Goal: Information Seeking & Learning: Understand process/instructions

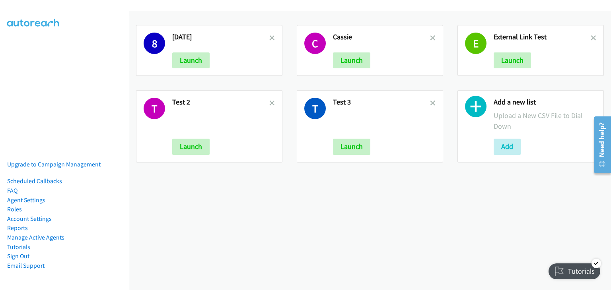
click at [456, 239] on div "8 [DATE] Launch C Cassie Launch E External Link Test Launch T Test 2 Launch T T…" at bounding box center [370, 150] width 482 height 279
click at [553, 268] on div "Tutorials" at bounding box center [574, 272] width 52 height 16
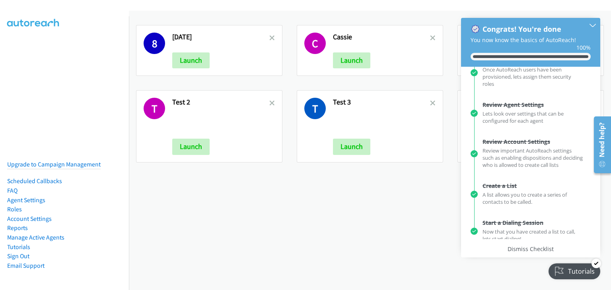
scroll to position [105, 0]
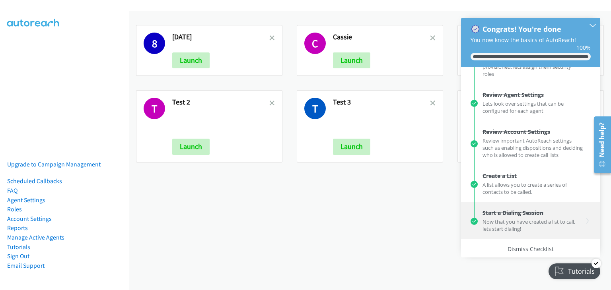
click at [526, 223] on div "Now that you have created a list to call, lets start dialing!" at bounding box center [532, 225] width 101 height 16
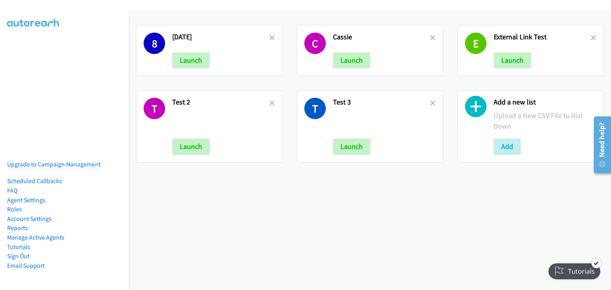
scroll to position [0, 0]
click at [347, 61] on button "Launch" at bounding box center [351, 60] width 37 height 16
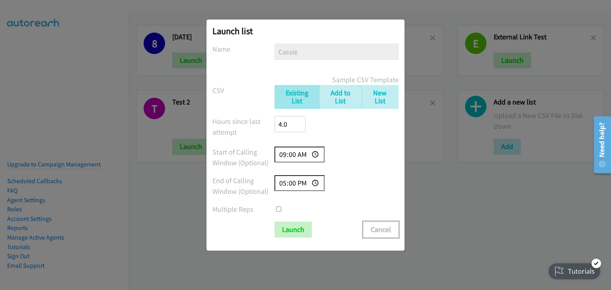
click at [385, 231] on button "Cancel" at bounding box center [380, 230] width 35 height 16
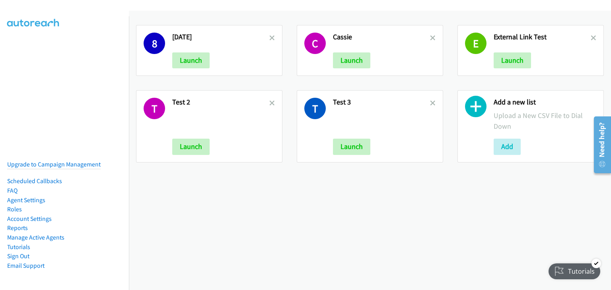
click at [573, 271] on div "Tutorials" at bounding box center [574, 272] width 52 height 16
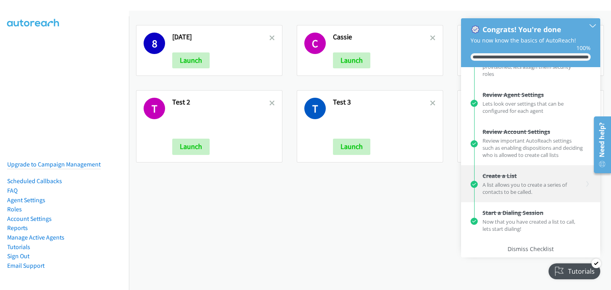
click at [534, 179] on div "Create a List A list allows you to create a series of contacts to be called." at bounding box center [530, 183] width 105 height 23
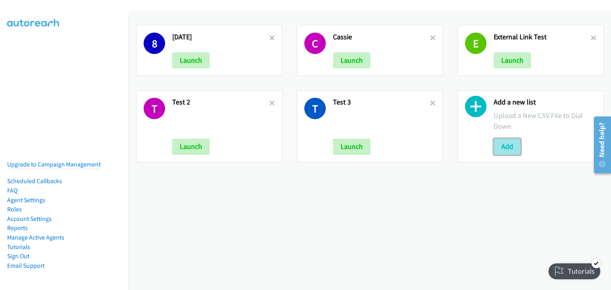
click at [503, 144] on button "Add" at bounding box center [506, 147] width 27 height 16
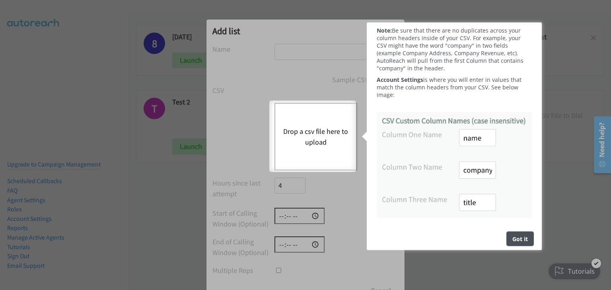
scroll to position [182, 0]
click at [522, 239] on div "Got it" at bounding box center [519, 238] width 27 height 15
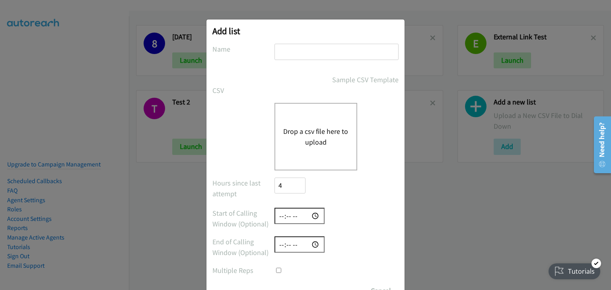
scroll to position [0, 0]
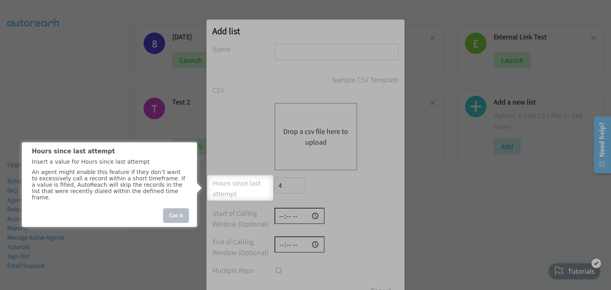
click at [181, 221] on div "Got it" at bounding box center [176, 215] width 26 height 15
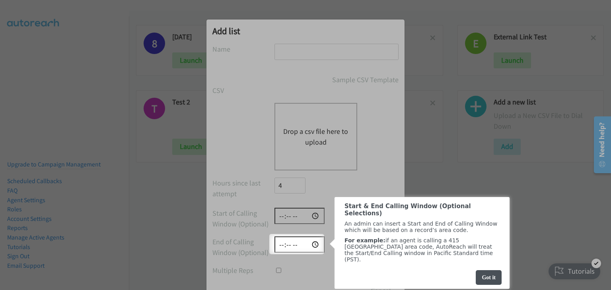
click at [487, 185] on div at bounding box center [305, 145] width 611 height 290
click at [489, 279] on div "Got it" at bounding box center [489, 277] width 26 height 15
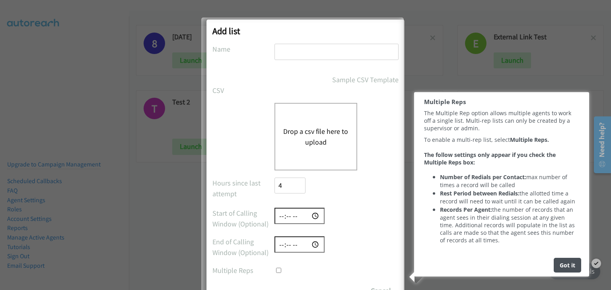
click at [468, 181] on span "Number of Redials per Contact:" at bounding box center [482, 177] width 86 height 8
click at [557, 273] on div "Got it" at bounding box center [566, 265] width 27 height 15
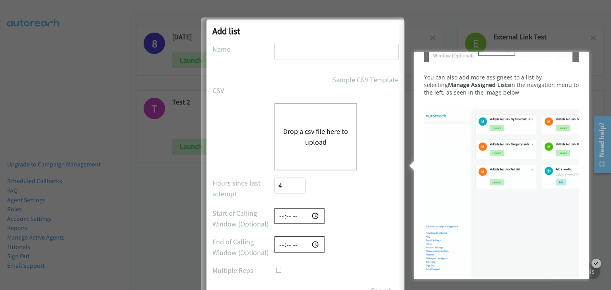
scroll to position [560, 0]
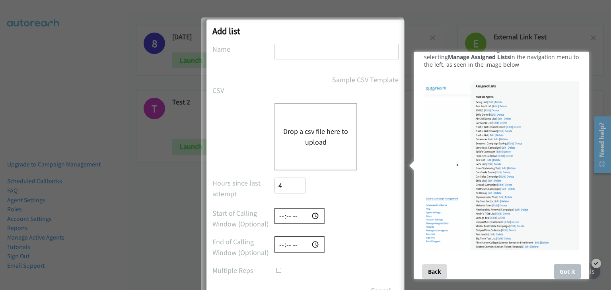
click at [565, 268] on div "Got it" at bounding box center [566, 271] width 27 height 15
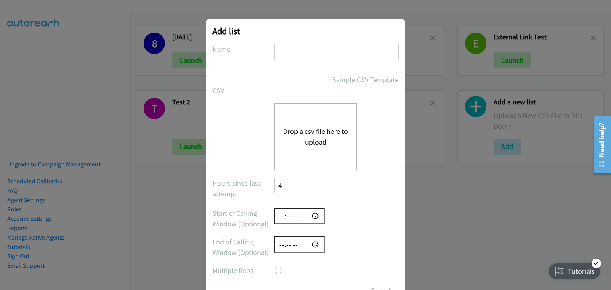
scroll to position [0, 0]
click at [498, 227] on div "Add list No phone fields were returned for that Report or List View Please uplo…" at bounding box center [305, 148] width 611 height 283
